Goal: Transaction & Acquisition: Purchase product/service

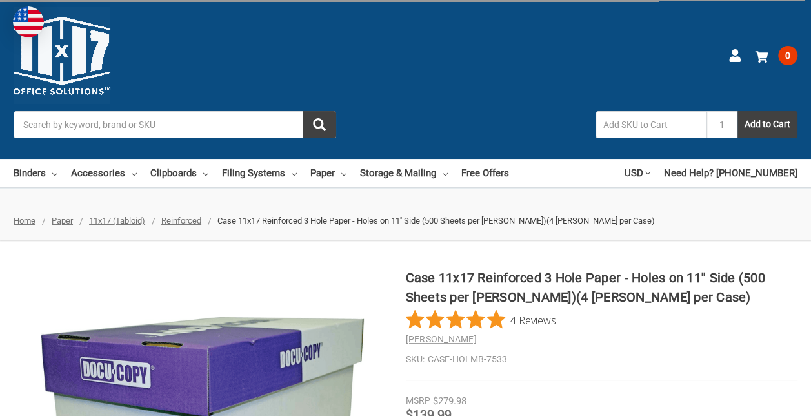
scroll to position [118, 0]
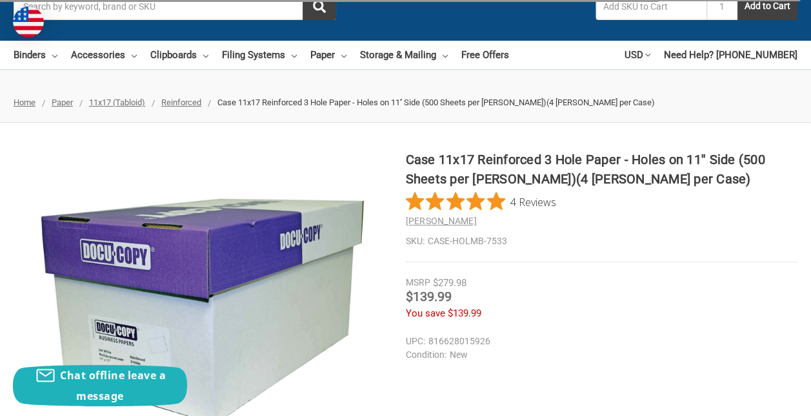
scroll to position [192, 0]
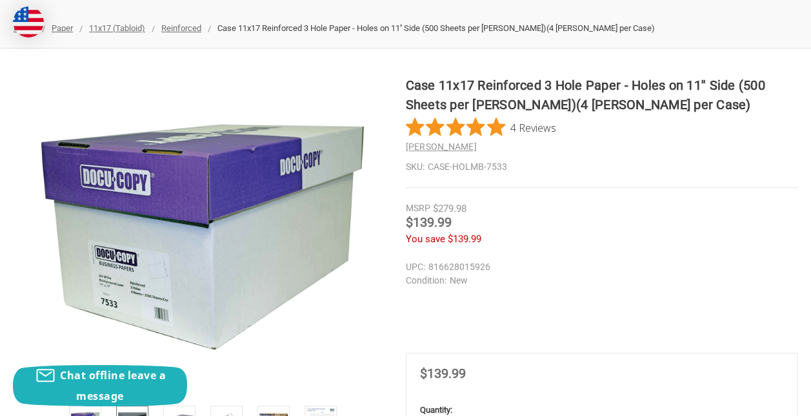
click at [118, 407] on img at bounding box center [132, 421] width 28 height 28
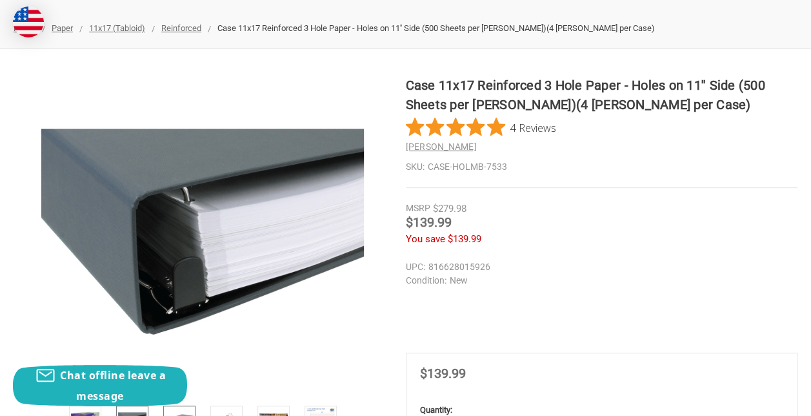
click at [165, 407] on img at bounding box center [179, 421] width 28 height 28
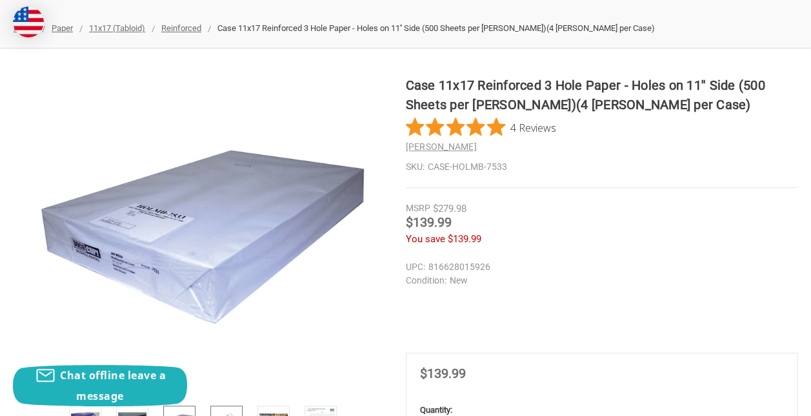
click at [210, 405] on link at bounding box center [226, 421] width 32 height 32
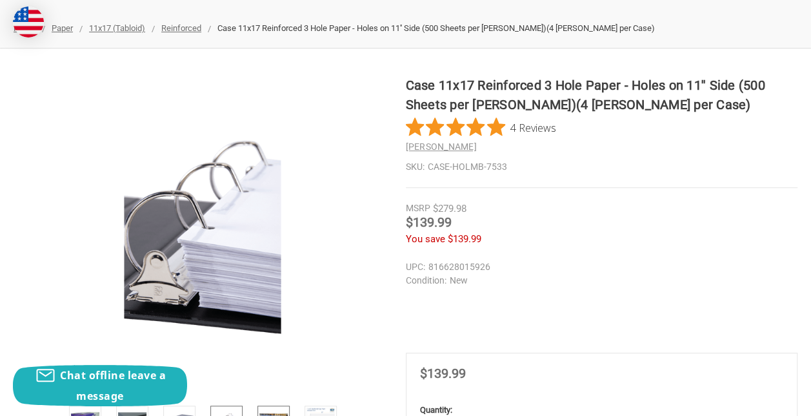
click at [259, 407] on img at bounding box center [273, 421] width 28 height 28
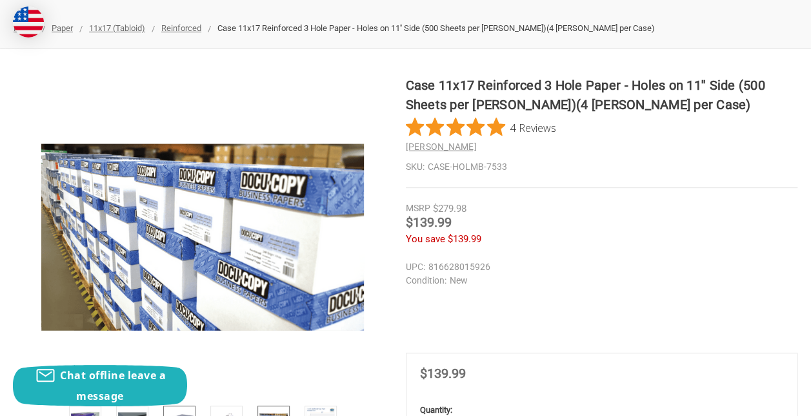
click at [165, 407] on img at bounding box center [179, 421] width 28 height 28
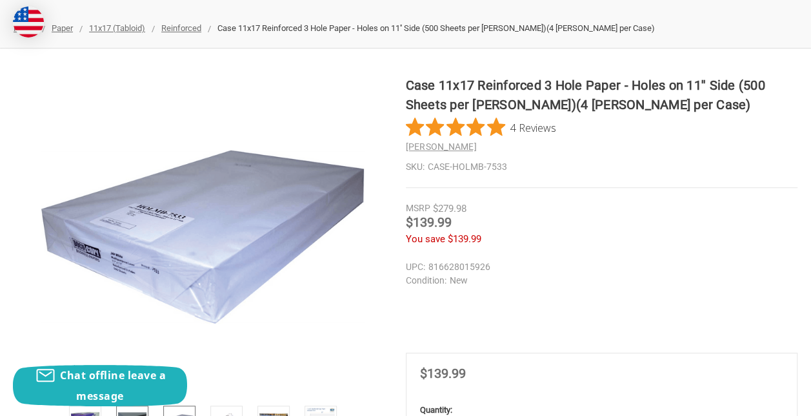
click at [118, 407] on img at bounding box center [132, 421] width 28 height 28
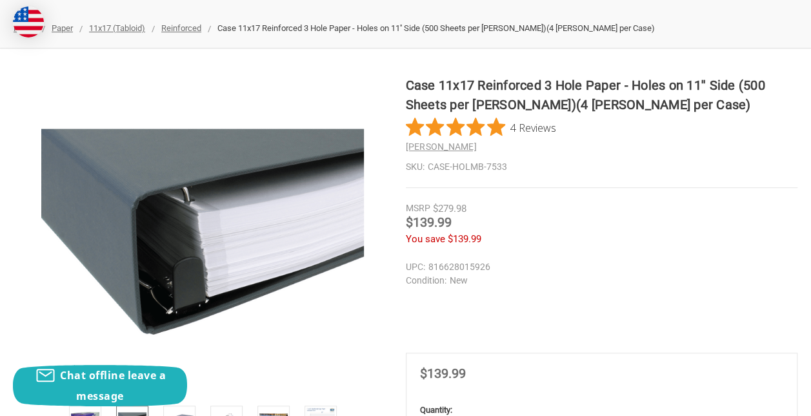
click at [71, 407] on img at bounding box center [85, 421] width 28 height 28
